Goal: Check status: Check status

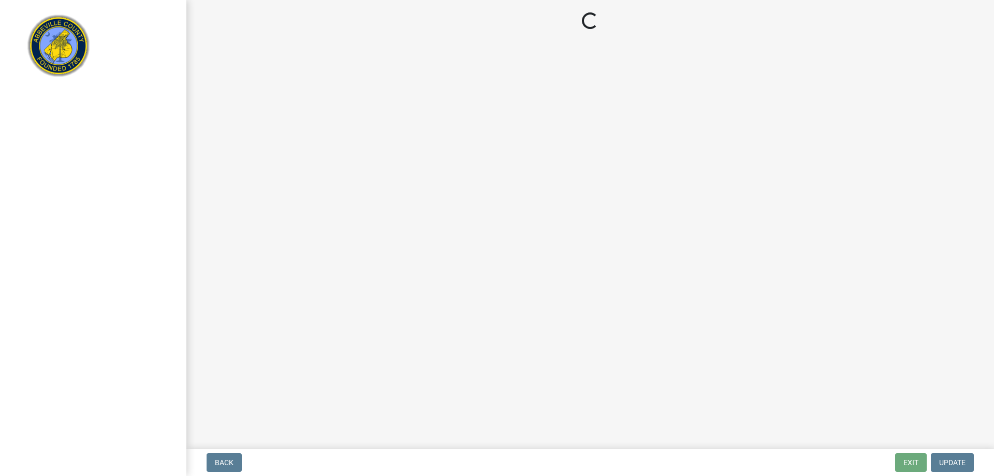
select select "896ec84b-7942-43b9-a78d-4f1554b7930c"
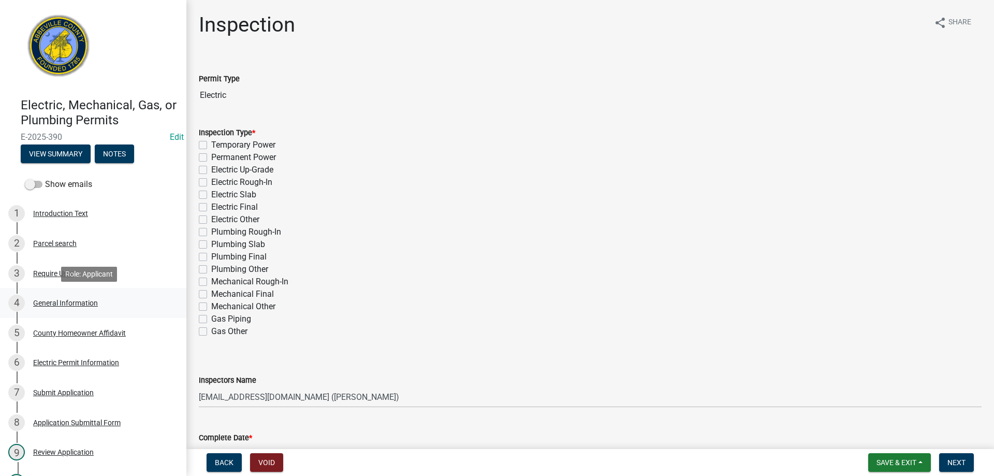
click at [58, 302] on div "General Information" at bounding box center [65, 302] width 65 height 7
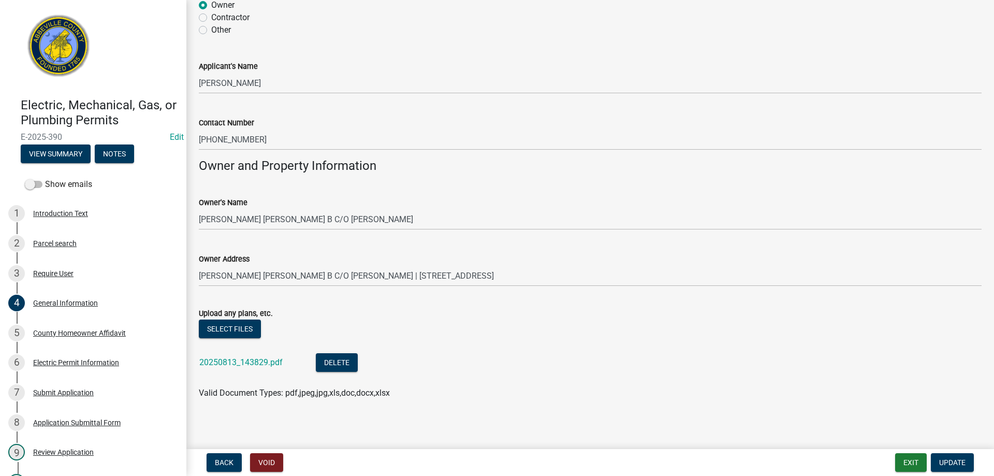
scroll to position [643, 0]
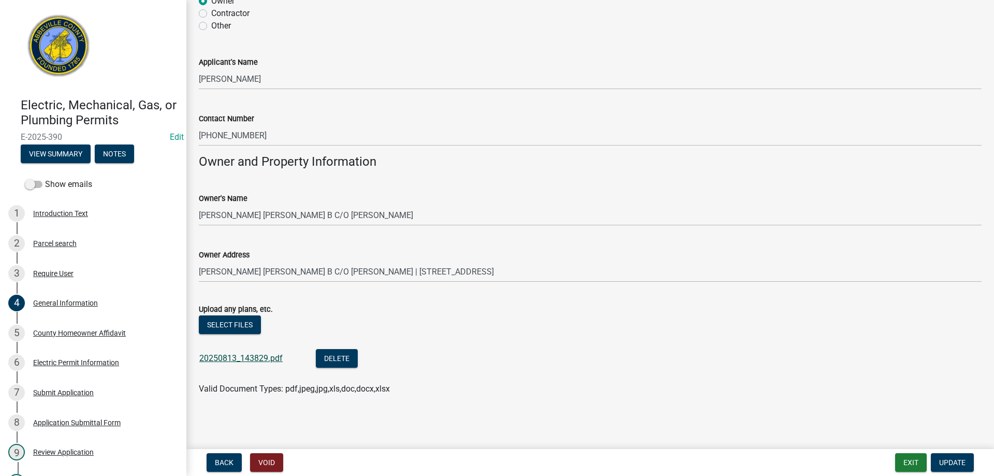
click at [236, 359] on link "20250813_143829.pdf" at bounding box center [240, 358] width 83 height 10
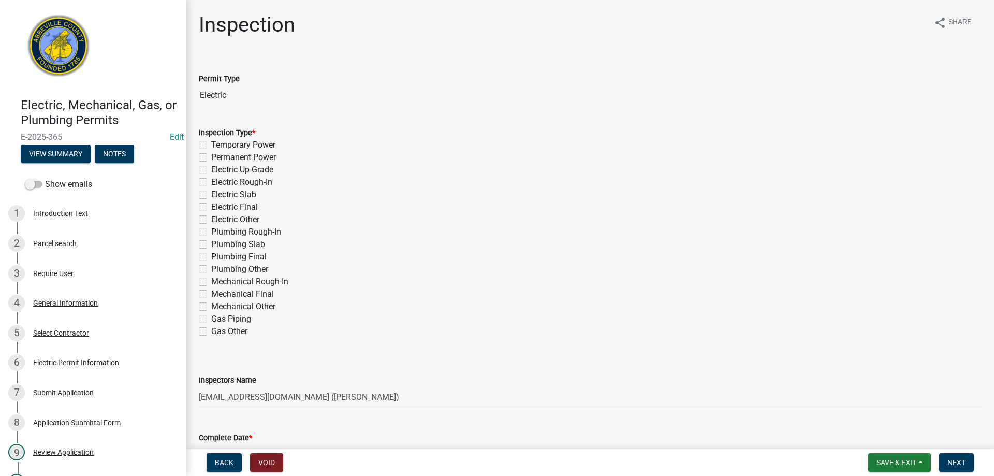
select select "896ec84b-7942-43b9-a78d-4f1554b7930c"
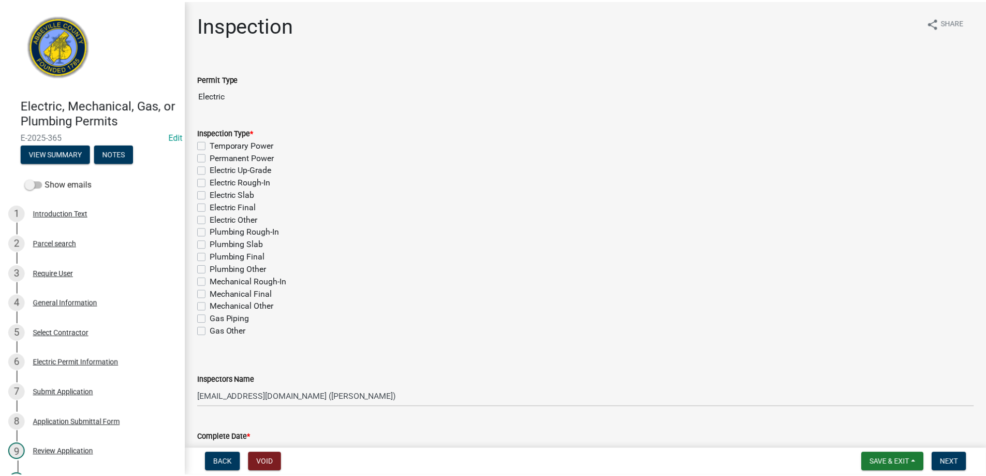
scroll to position [266, 0]
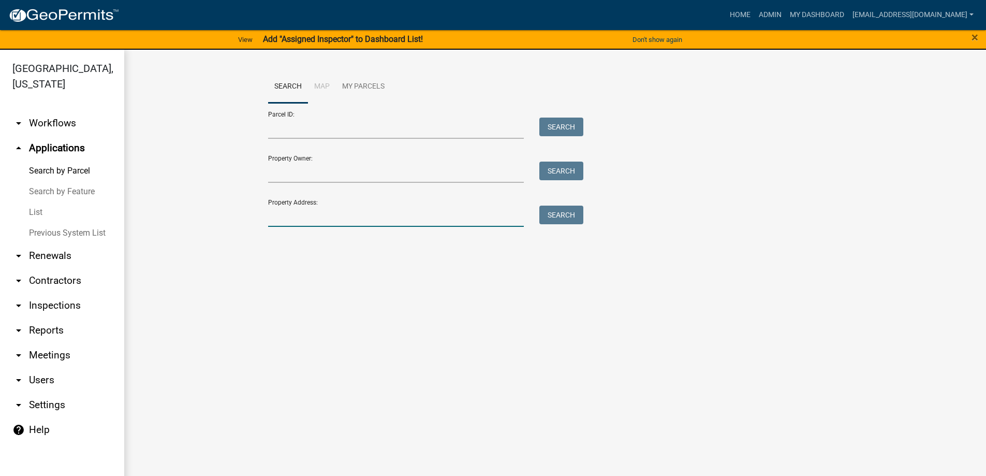
click at [325, 218] on input "Property Address:" at bounding box center [396, 215] width 256 height 21
type input "377 deacon rd"
click at [561, 214] on button "Search" at bounding box center [561, 214] width 44 height 19
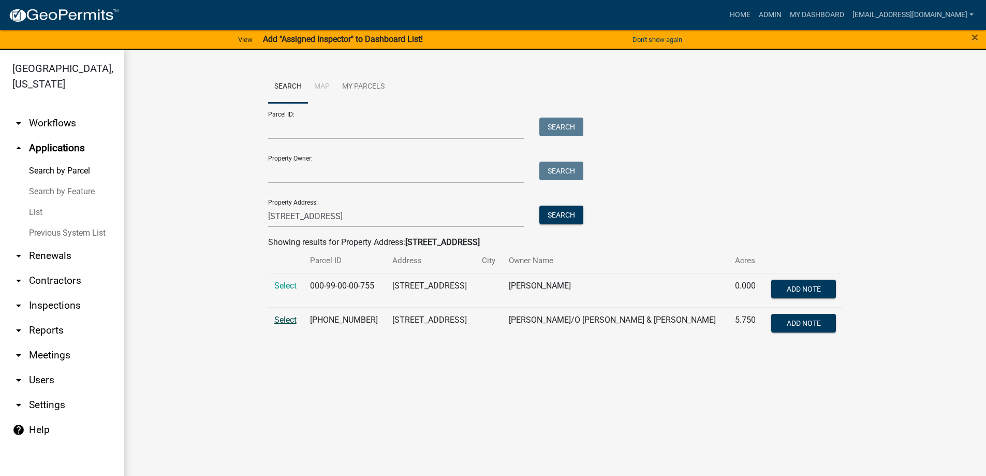
click at [281, 318] on span "Select" at bounding box center [285, 320] width 22 height 10
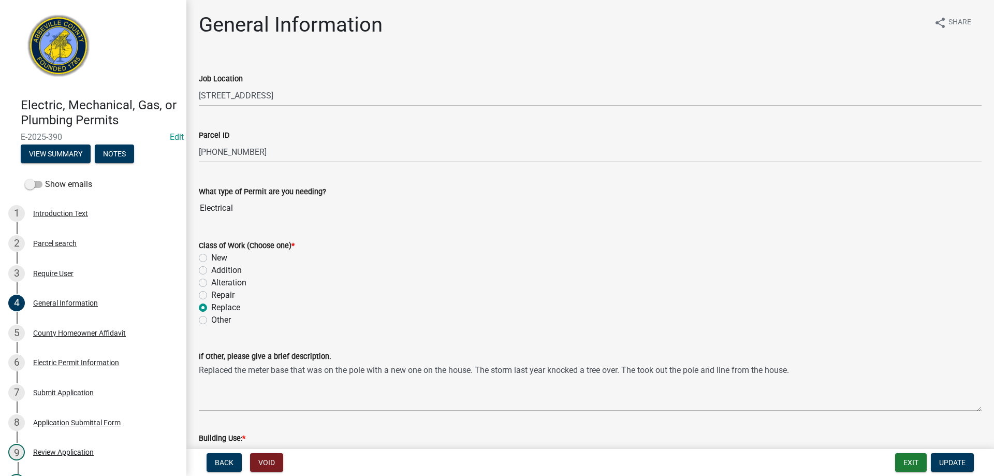
scroll to position [643, 0]
